Goal: Information Seeking & Learning: Learn about a topic

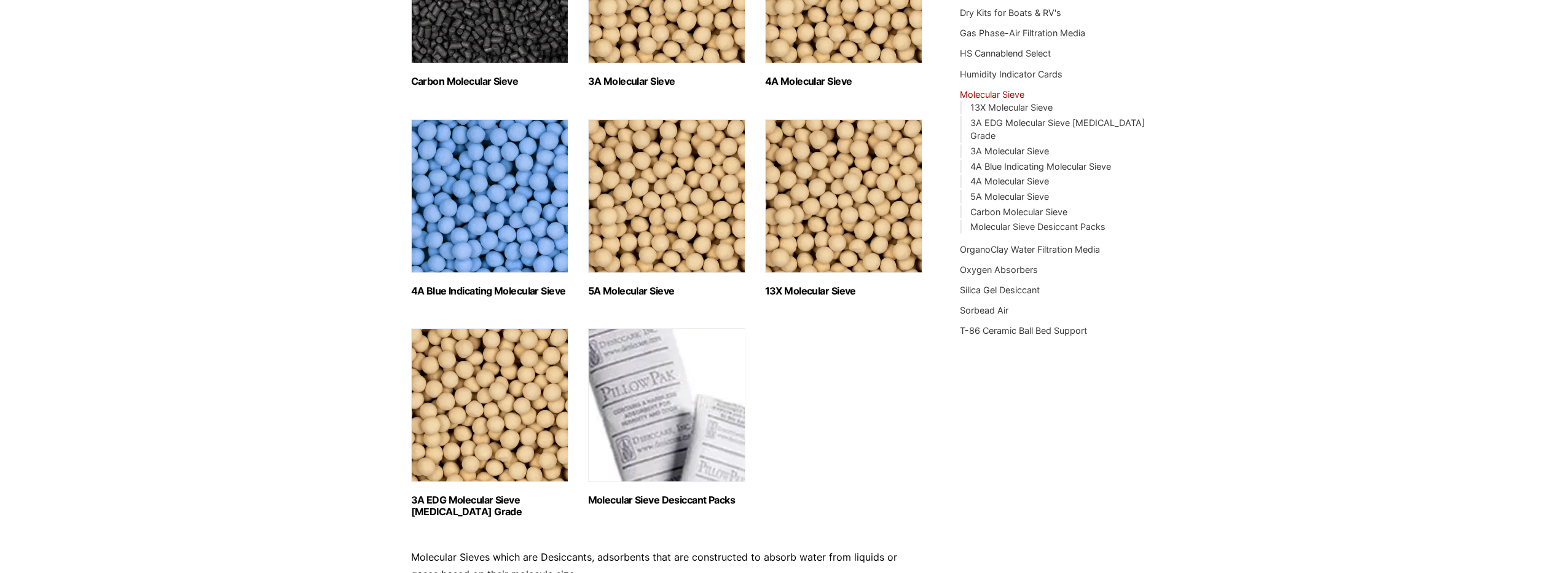
scroll to position [307, 0]
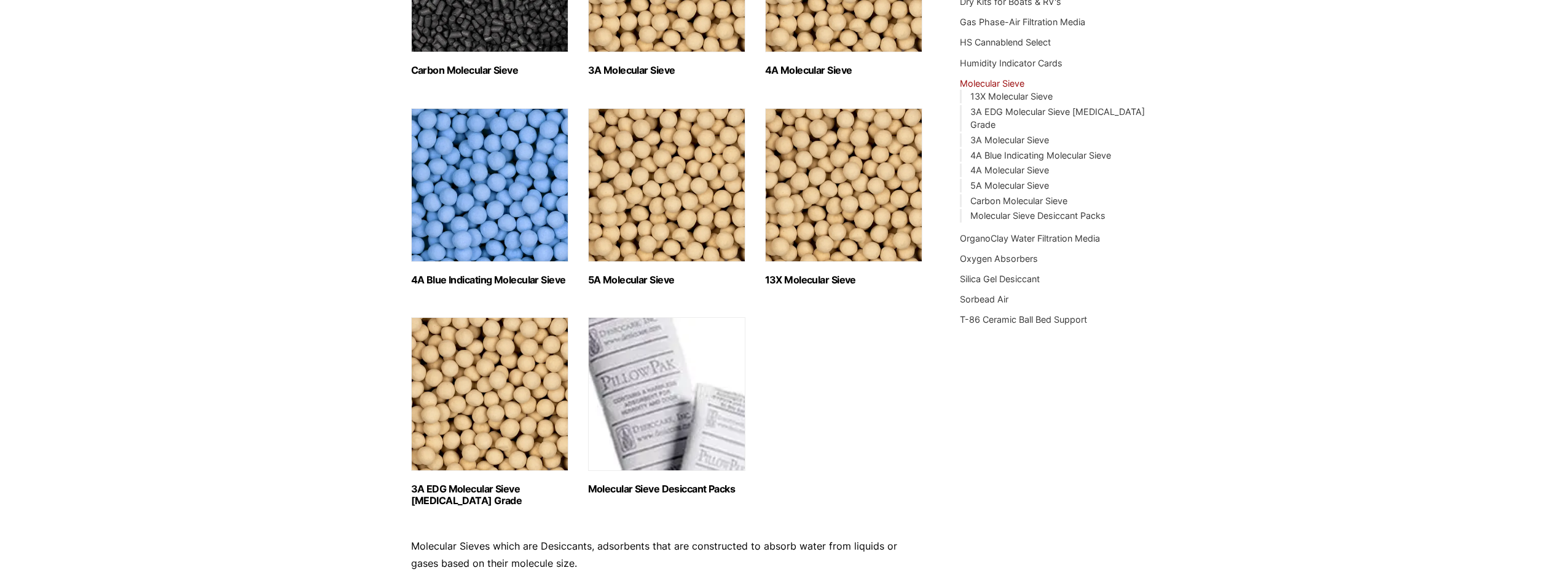
click at [865, 213] on img "Visit product category 13X Molecular Sieve" at bounding box center [843, 185] width 157 height 154
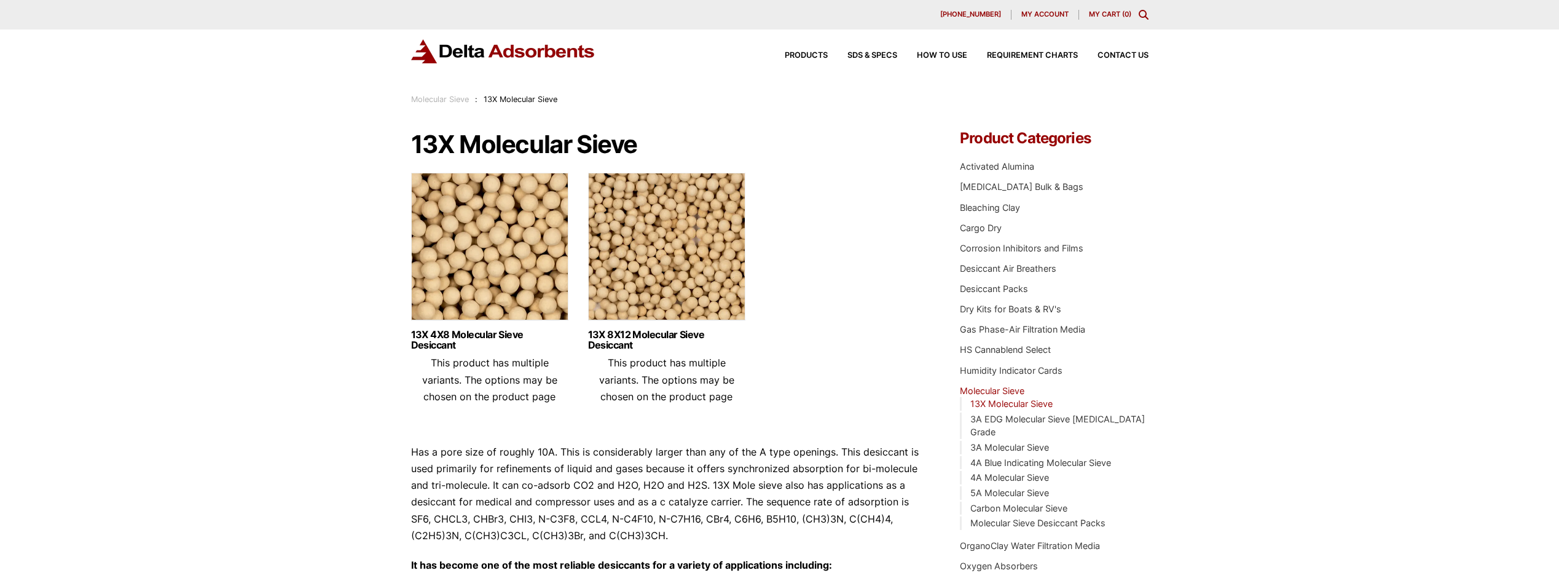
click at [719, 262] on img at bounding box center [666, 250] width 157 height 154
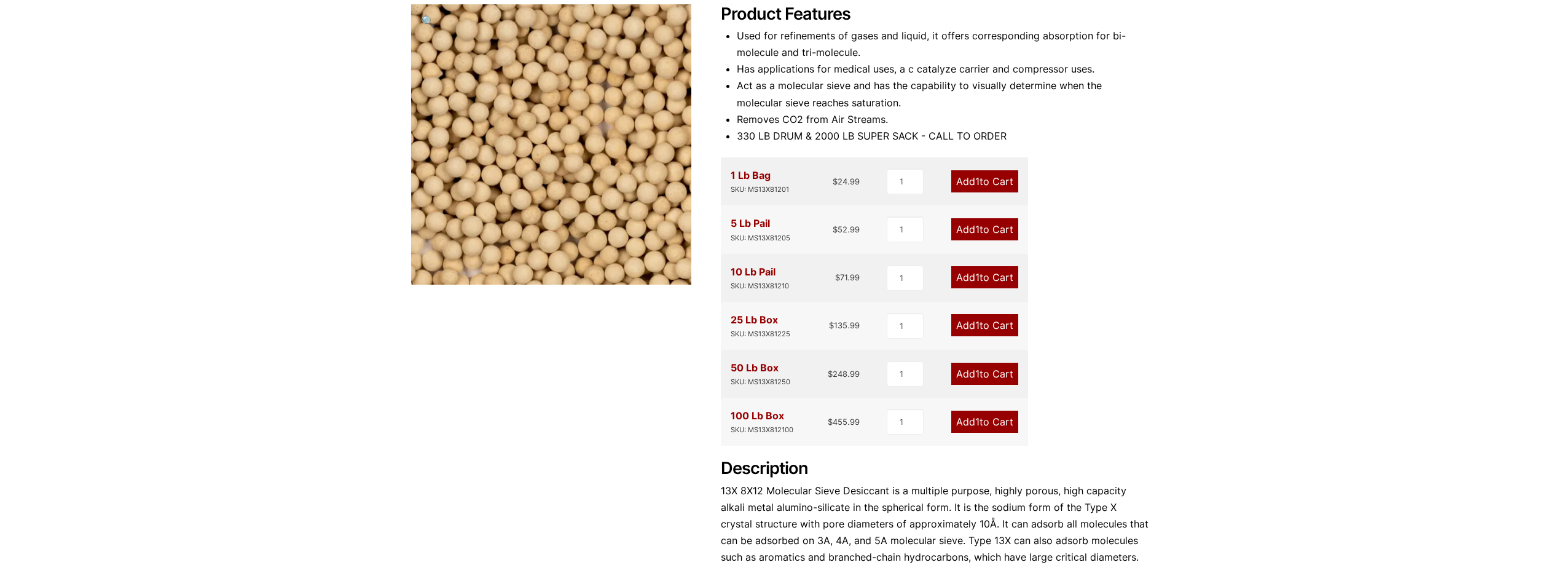
scroll to position [184, 0]
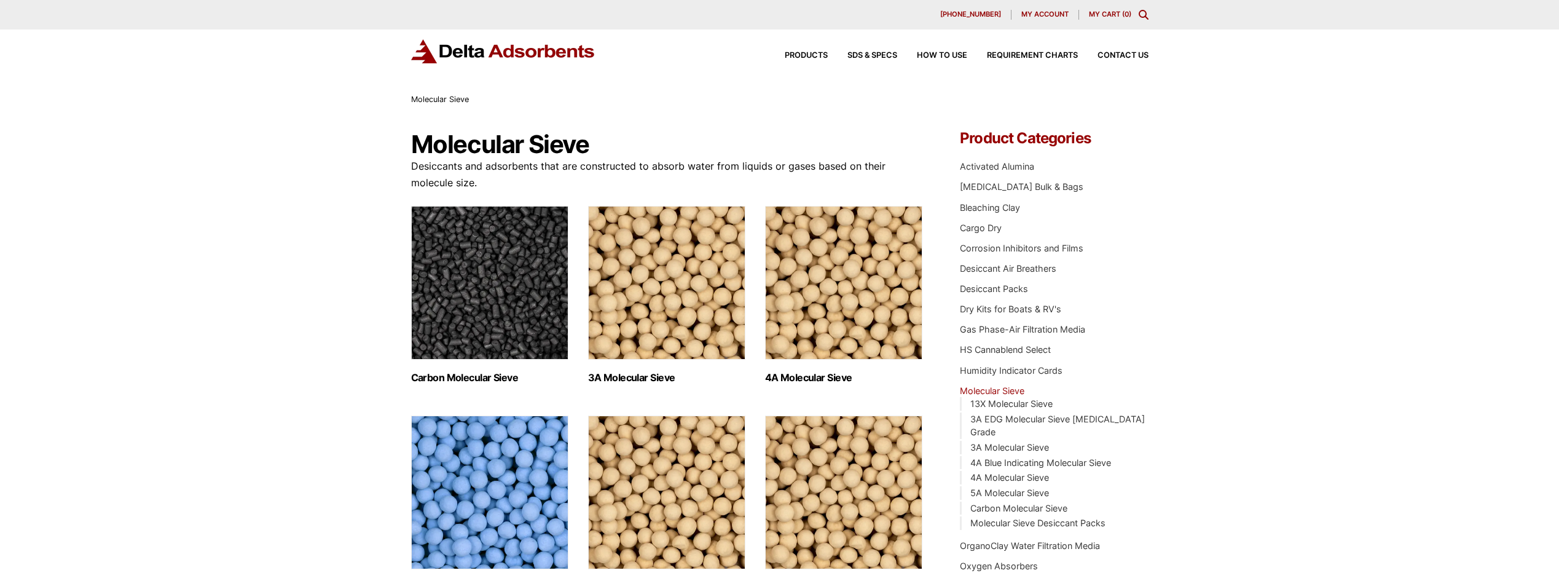
click at [1141, 14] on icon "Toggle Modal Content" at bounding box center [1144, 15] width 10 height 10
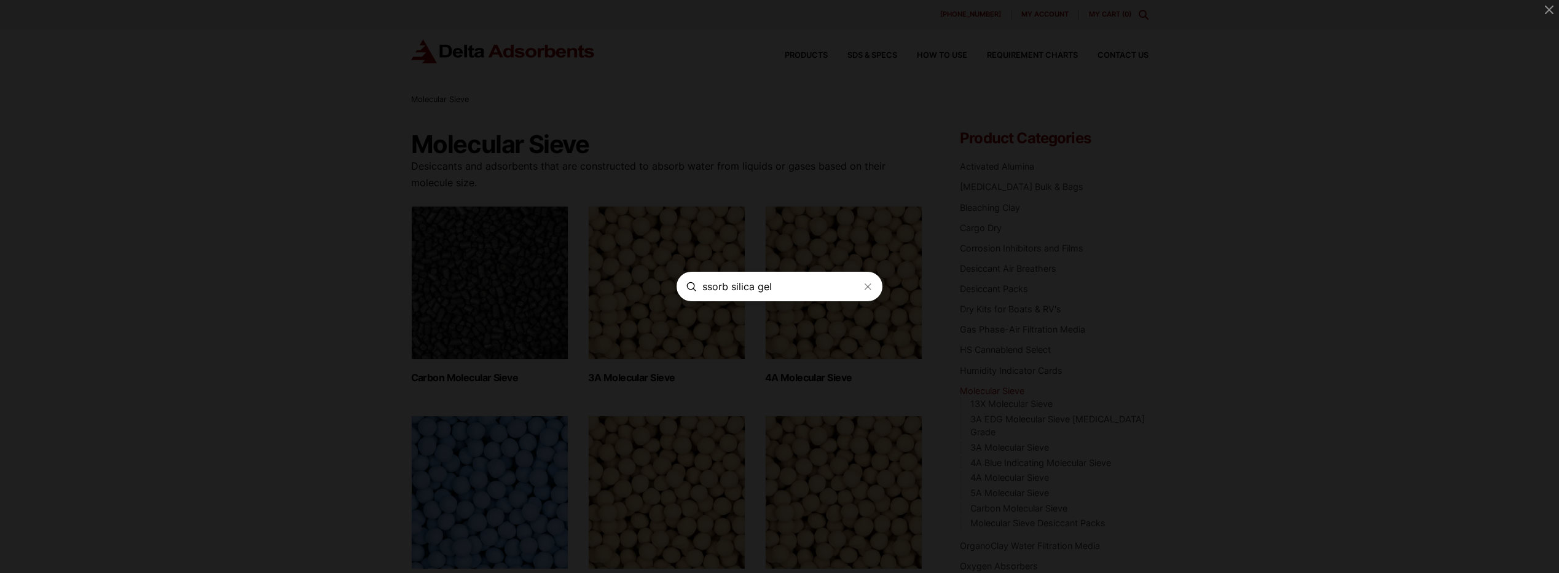
type input "ssorb silica gel"
